Goal: Transaction & Acquisition: Purchase product/service

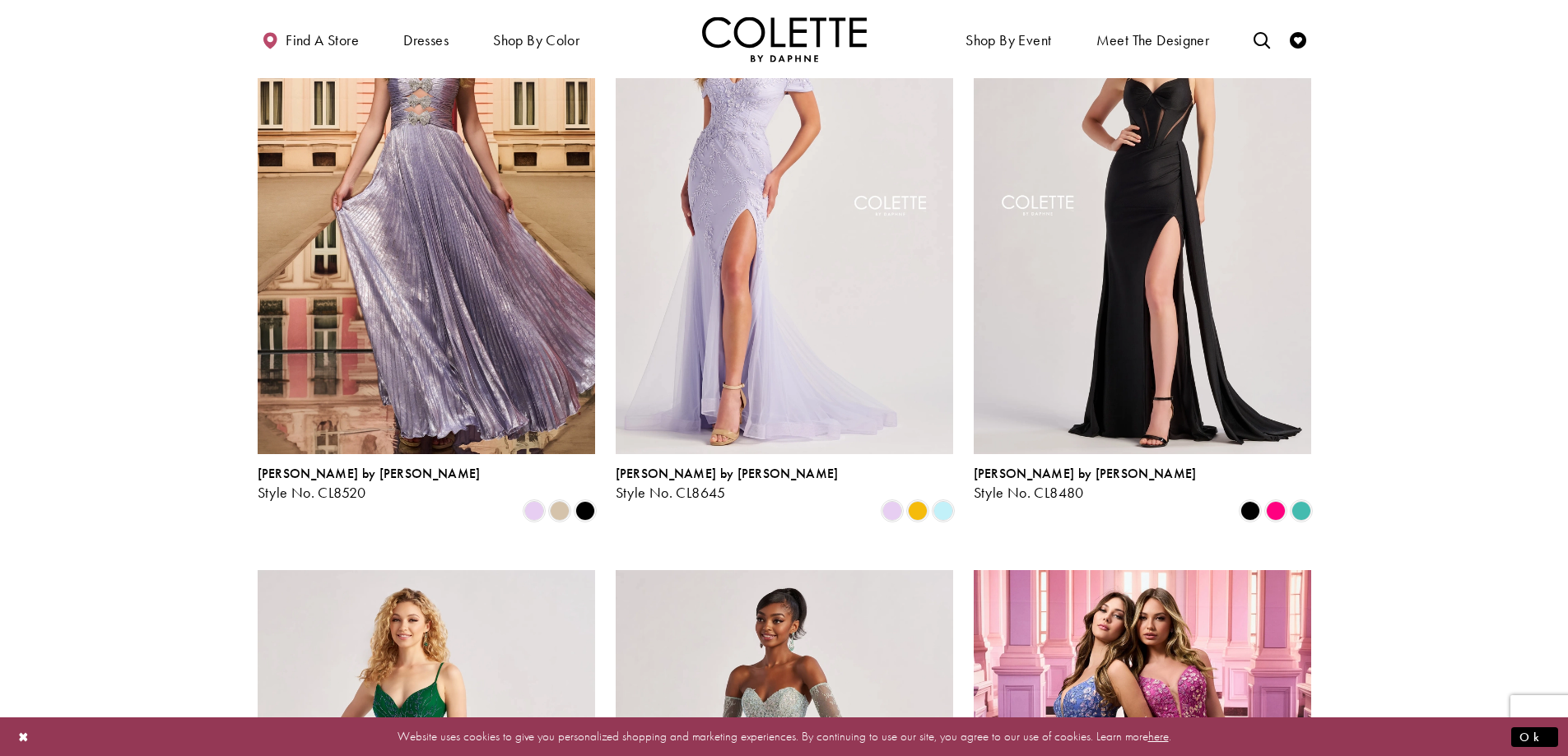
scroll to position [1152, 0]
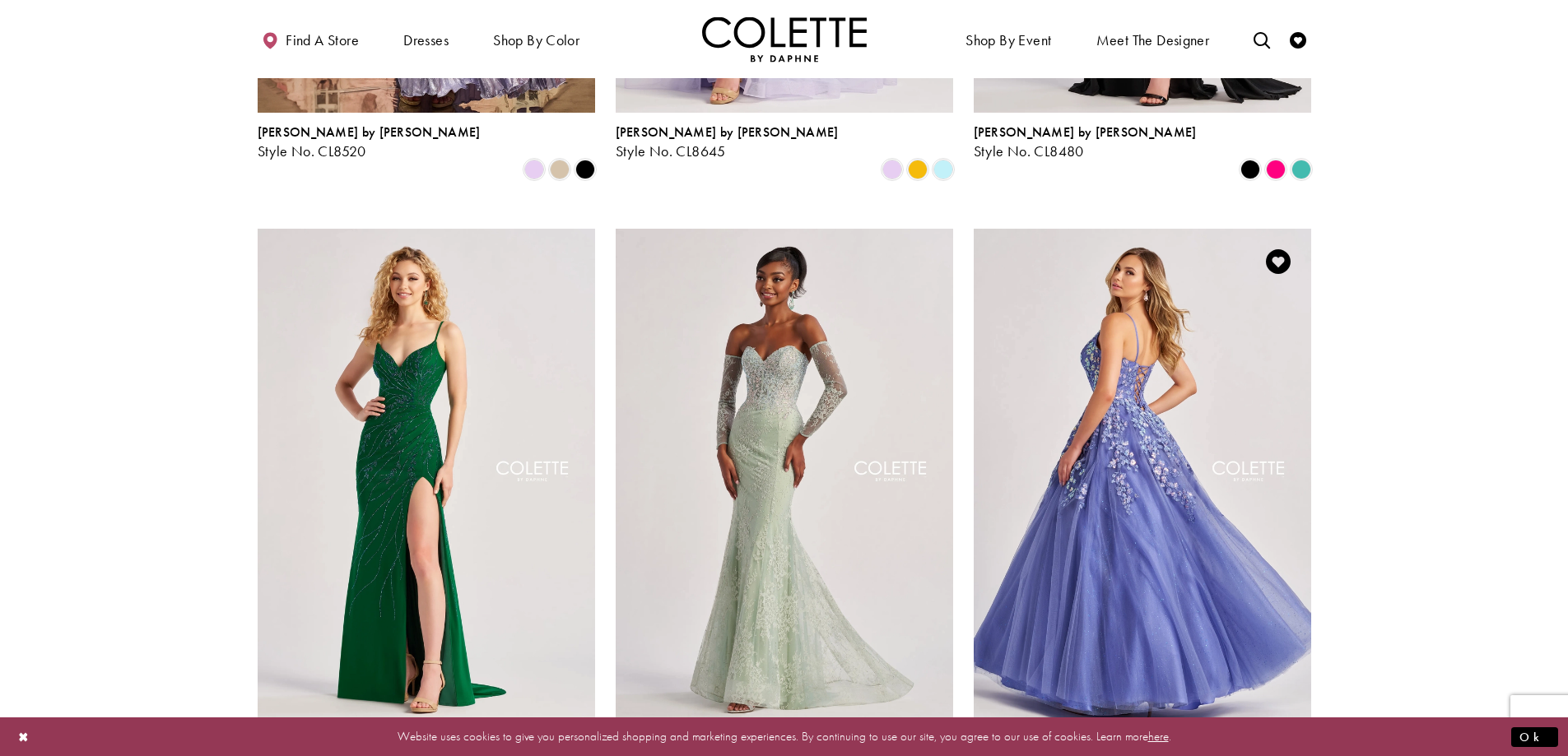
click at [1124, 469] on img "Visit Colette by Daphne Style No. CL8420 Page" at bounding box center [1142, 474] width 337 height 490
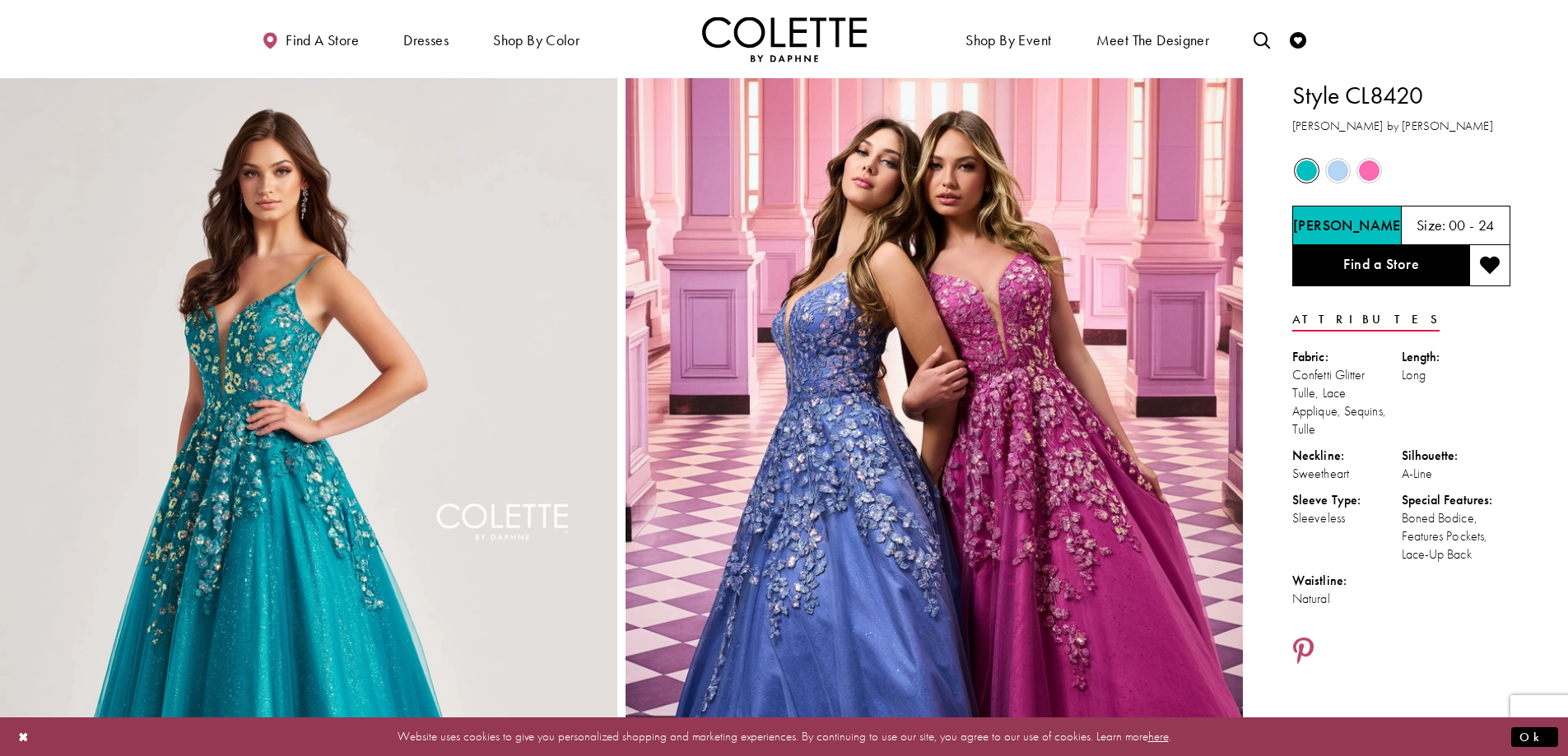
drag, startPoint x: 1421, startPoint y: 91, endPoint x: 1291, endPoint y: 90, distance: 130.0
copy h1 "Style CL8420"
